Goal: Information Seeking & Learning: Learn about a topic

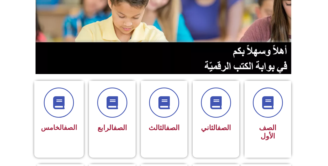
scroll to position [78, 0]
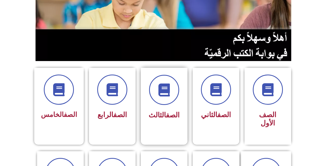
click at [174, 115] on link "الصف" at bounding box center [173, 115] width 14 height 8
click at [159, 116] on span "الصف الثالث" at bounding box center [163, 115] width 31 height 8
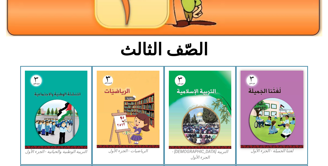
scroll to position [104, 0]
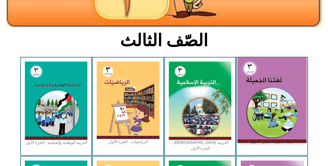
click at [264, 94] on img at bounding box center [271, 100] width 69 height 85
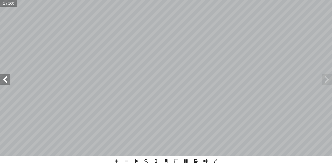
click at [7, 79] on span at bounding box center [5, 79] width 10 height 10
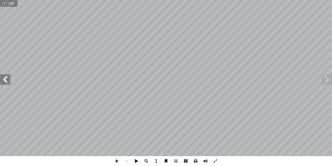
click at [7, 79] on span at bounding box center [5, 79] width 10 height 10
click at [8, 80] on span at bounding box center [5, 79] width 10 height 10
click at [0, 80] on span at bounding box center [5, 79] width 10 height 10
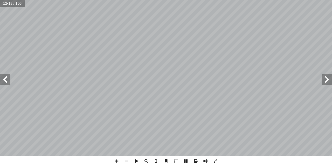
click at [0, 80] on span at bounding box center [5, 79] width 10 height 10
click at [323, 82] on span at bounding box center [326, 79] width 10 height 10
click at [5, 83] on span at bounding box center [5, 79] width 10 height 10
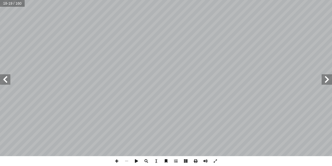
click at [5, 83] on span at bounding box center [5, 79] width 10 height 10
click at [5, 80] on span at bounding box center [5, 79] width 10 height 10
click at [118, 161] on span at bounding box center [117, 161] width 10 height 10
